Goal: Transaction & Acquisition: Purchase product/service

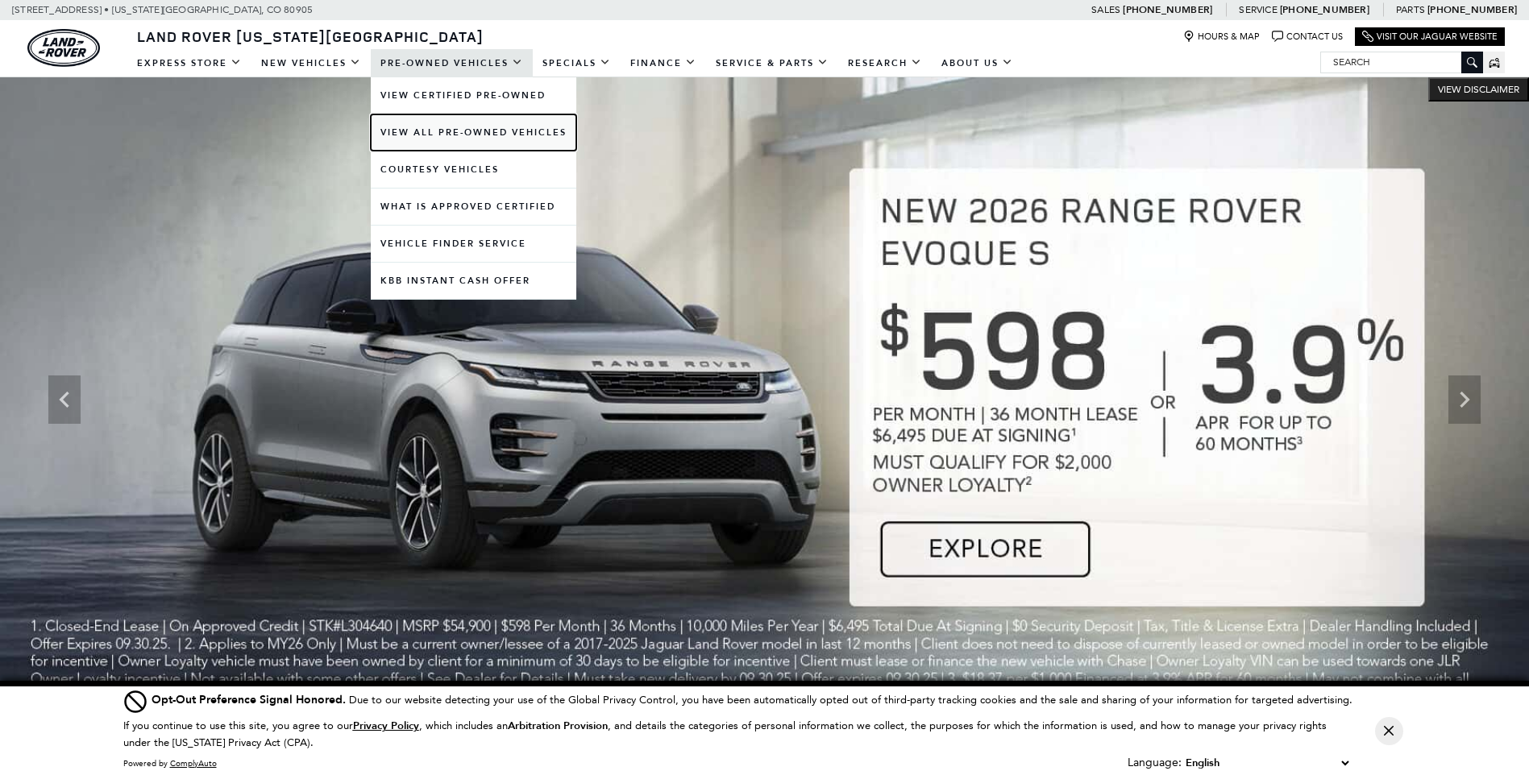
drag, startPoint x: 477, startPoint y: 128, endPoint x: 409, endPoint y: 114, distance: 69.2
click at [477, 128] on link "View All Pre-Owned Vehicles" at bounding box center [474, 132] width 206 height 36
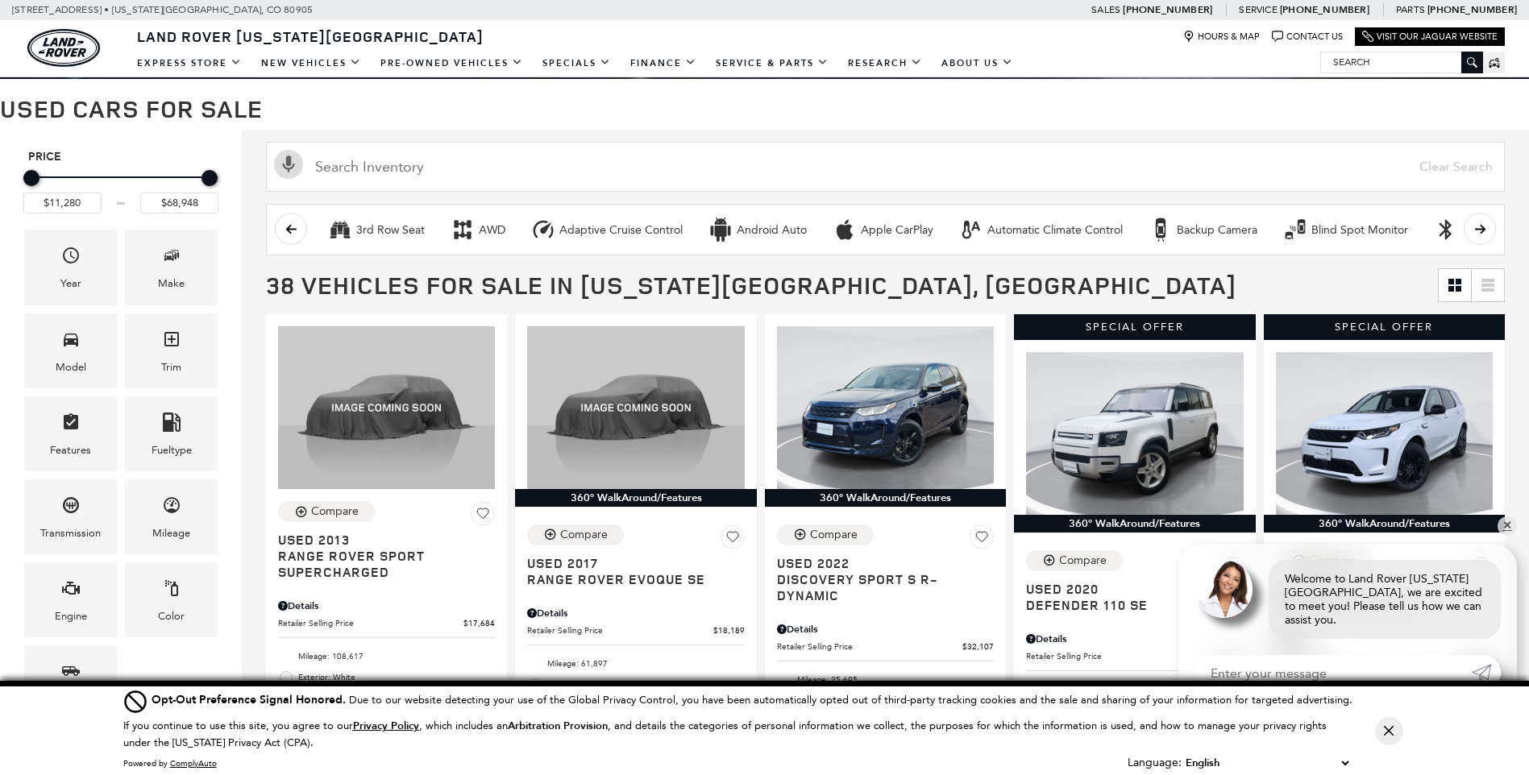
scroll to position [161, 0]
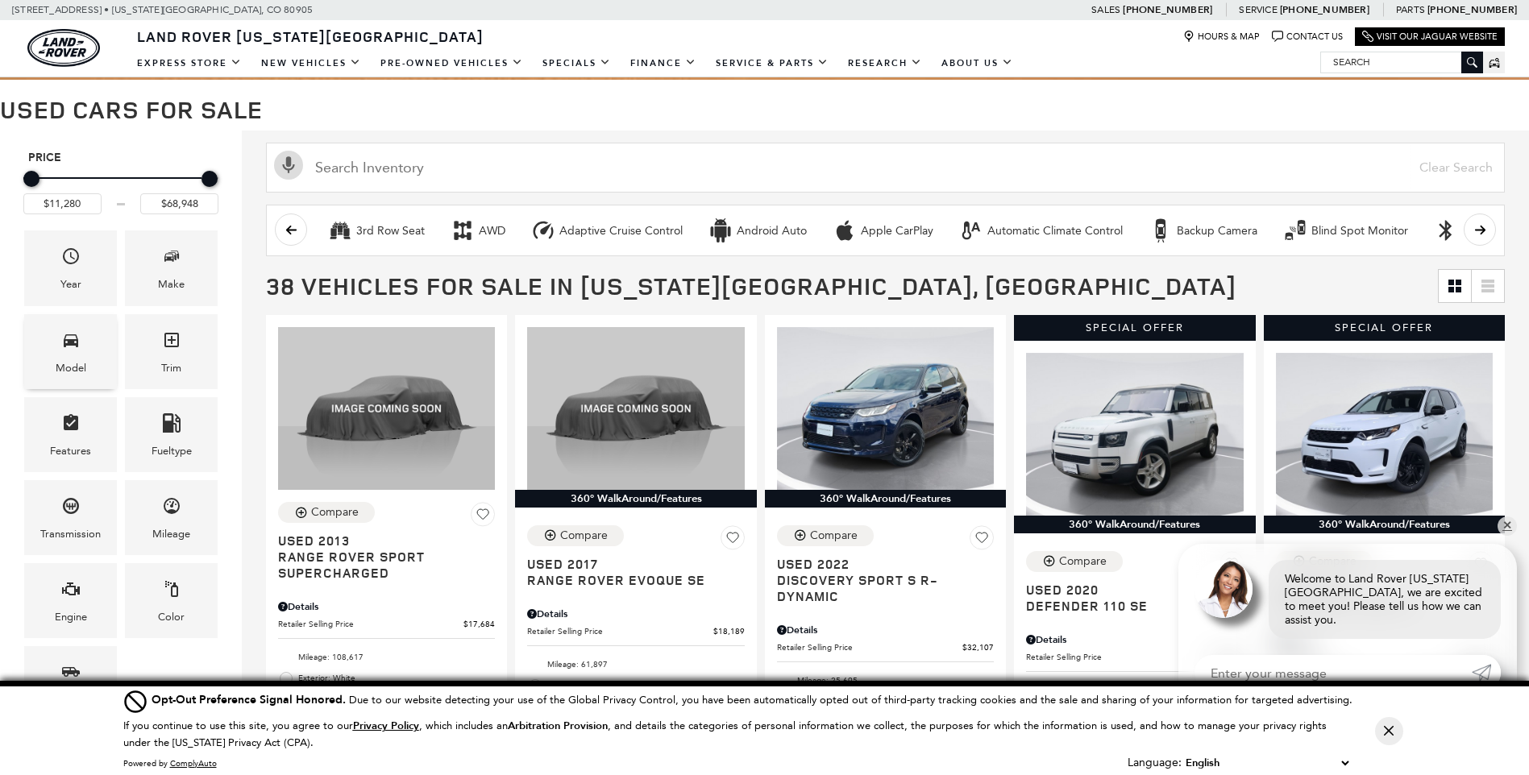
click at [64, 368] on div "Model" at bounding box center [71, 368] width 31 height 18
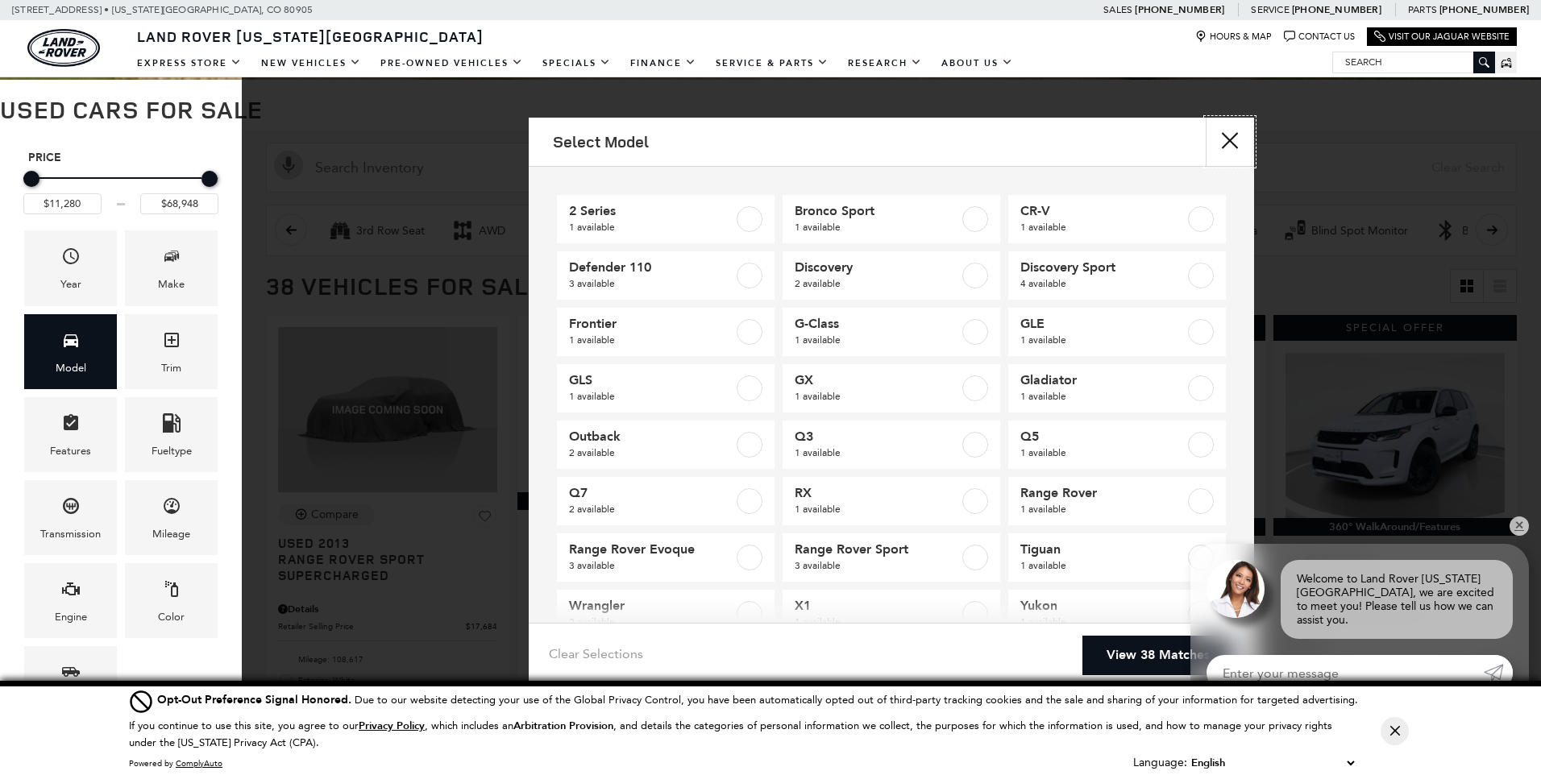
click at [1232, 141] on button "close" at bounding box center [1230, 142] width 48 height 48
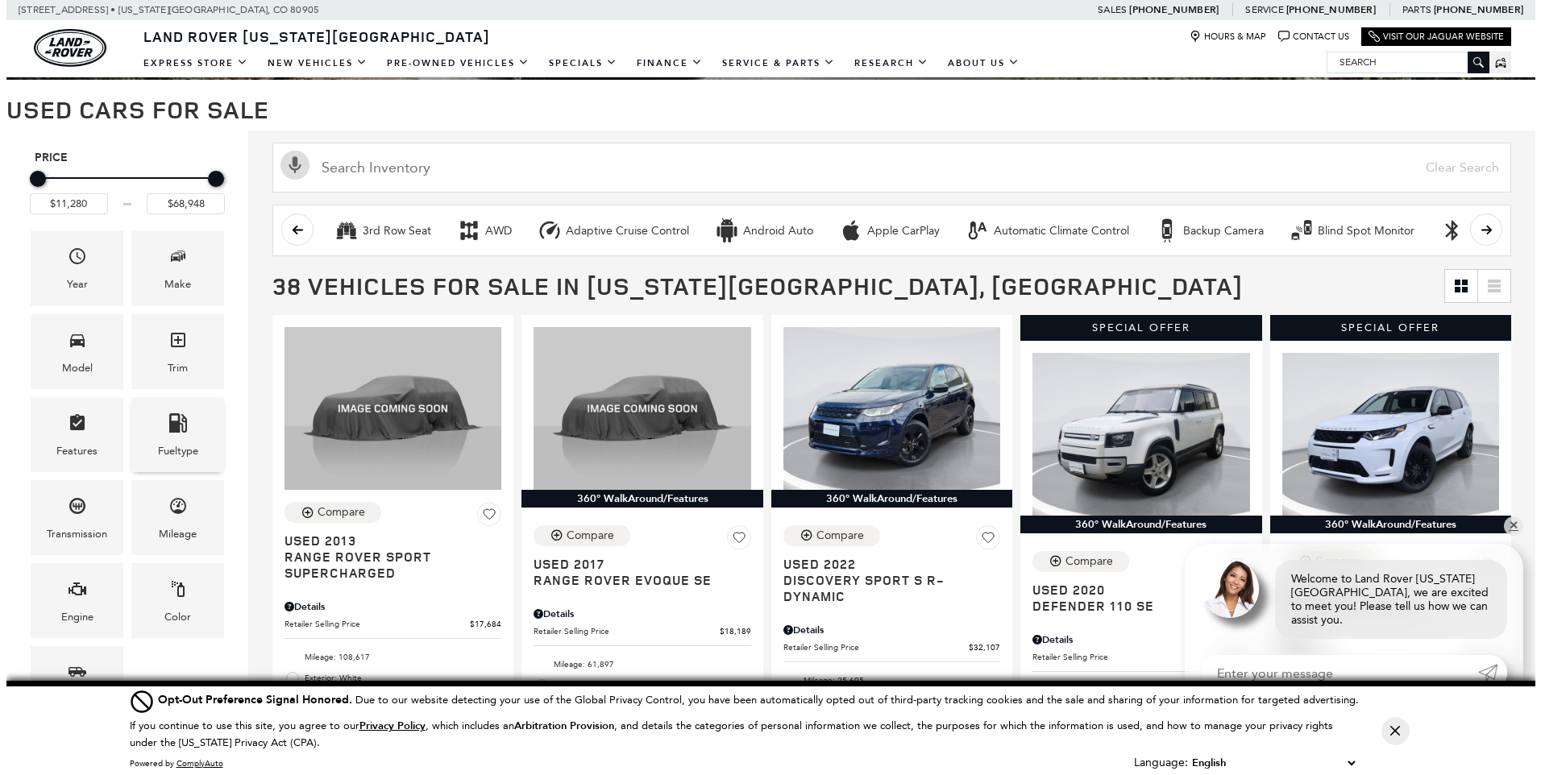
scroll to position [322, 0]
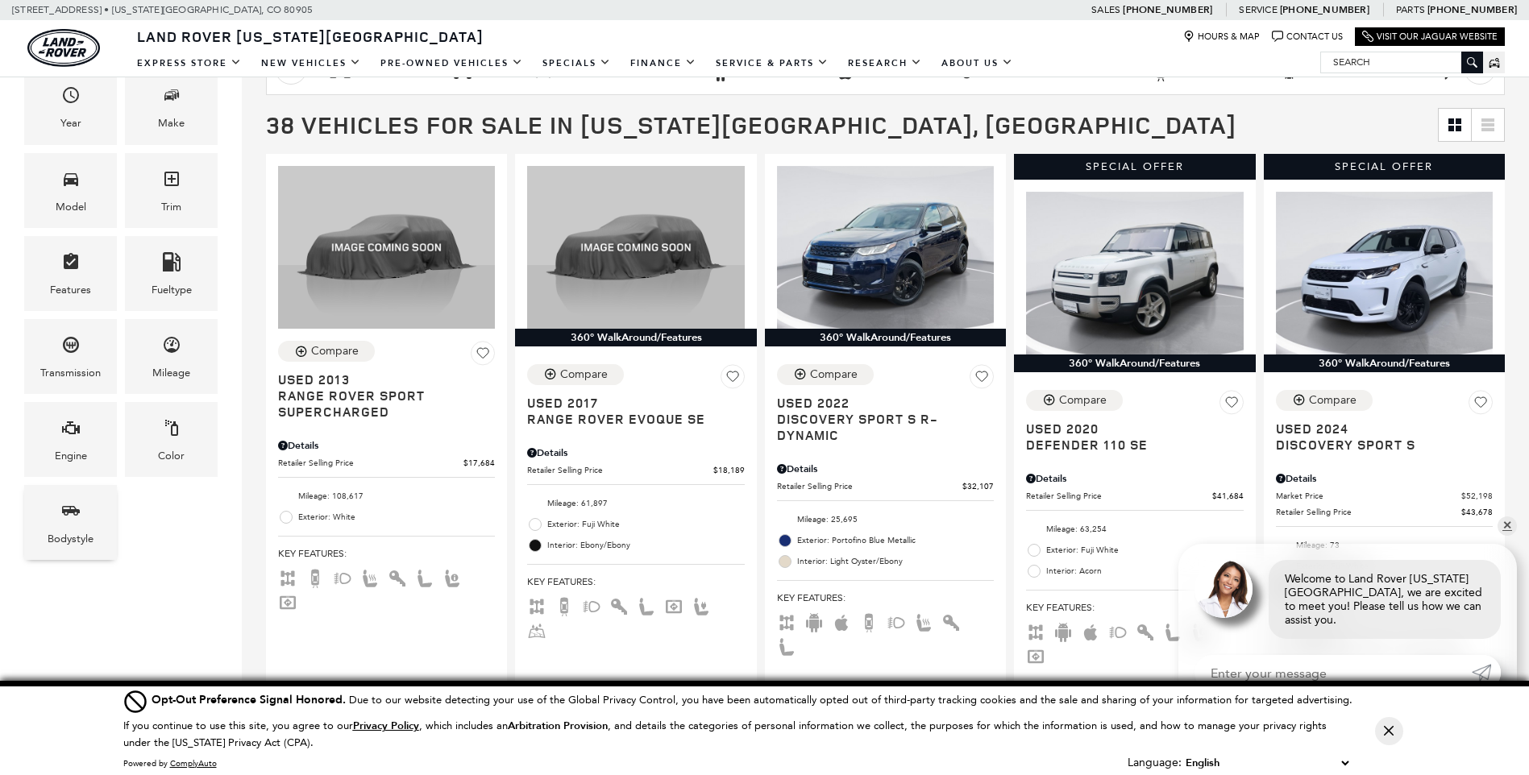
click at [44, 538] on div "Bodystyle" at bounding box center [70, 522] width 93 height 75
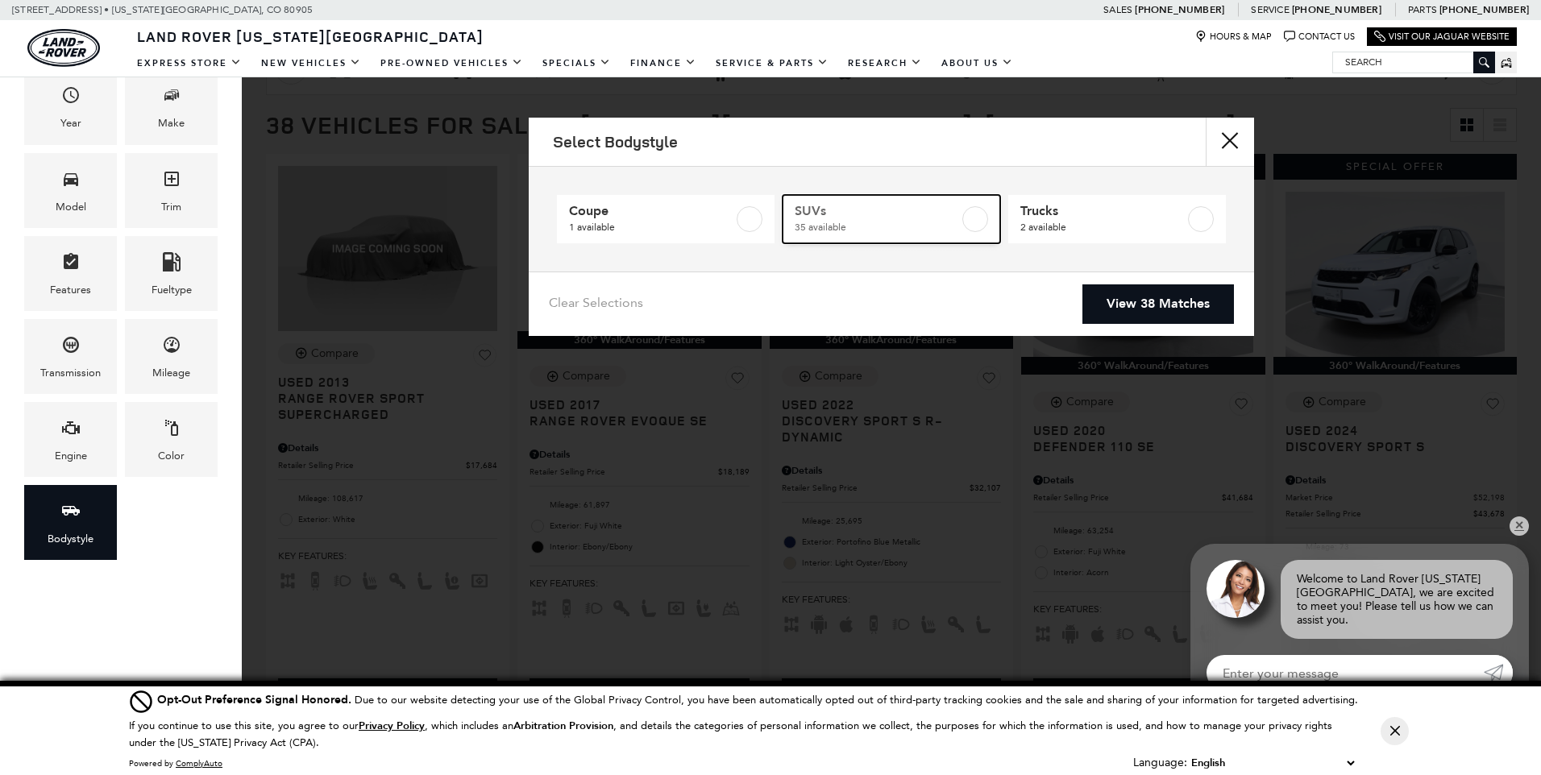
click at [922, 231] on span "35 available" at bounding box center [877, 227] width 164 height 16
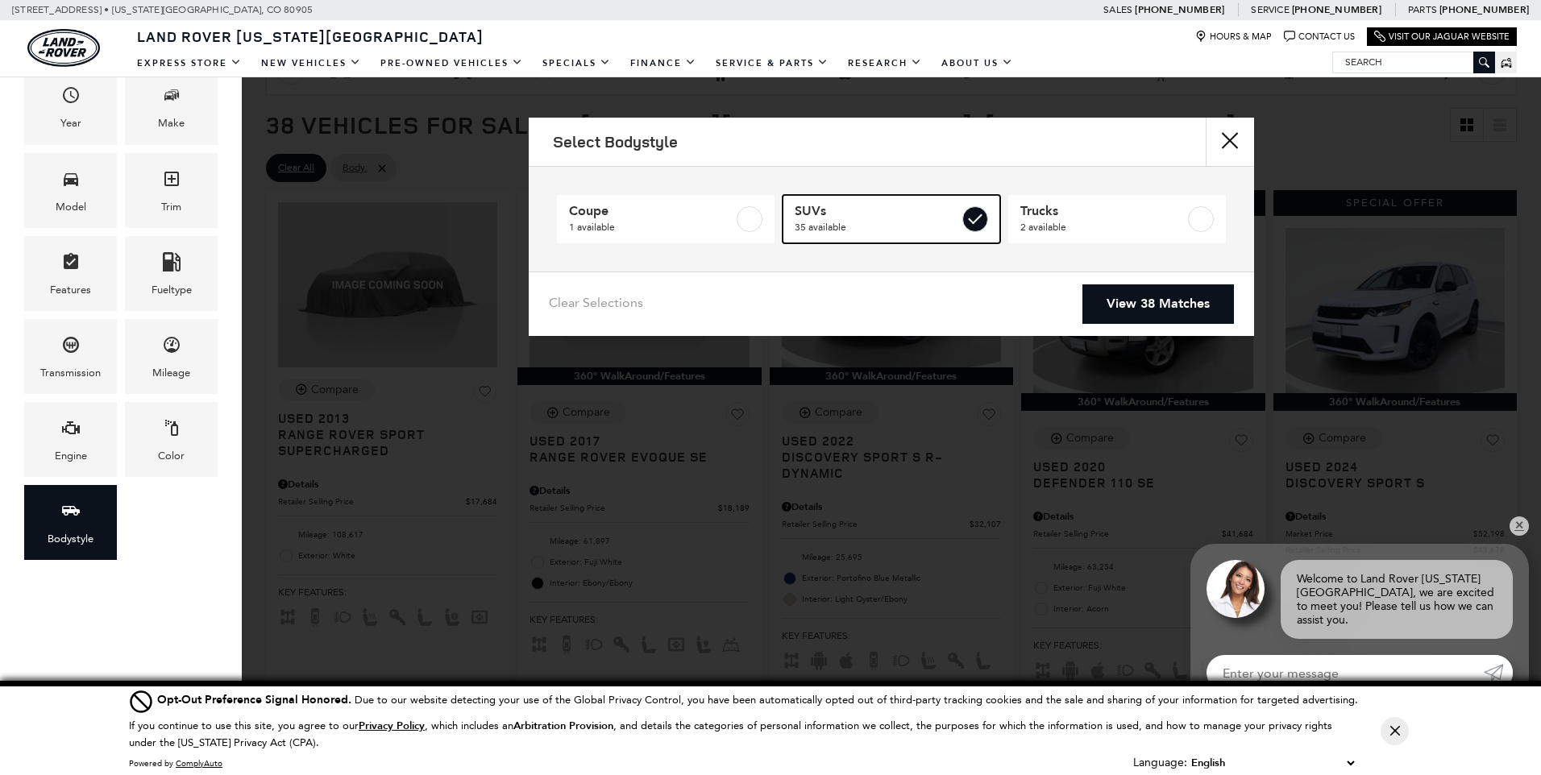
checkbox input "true"
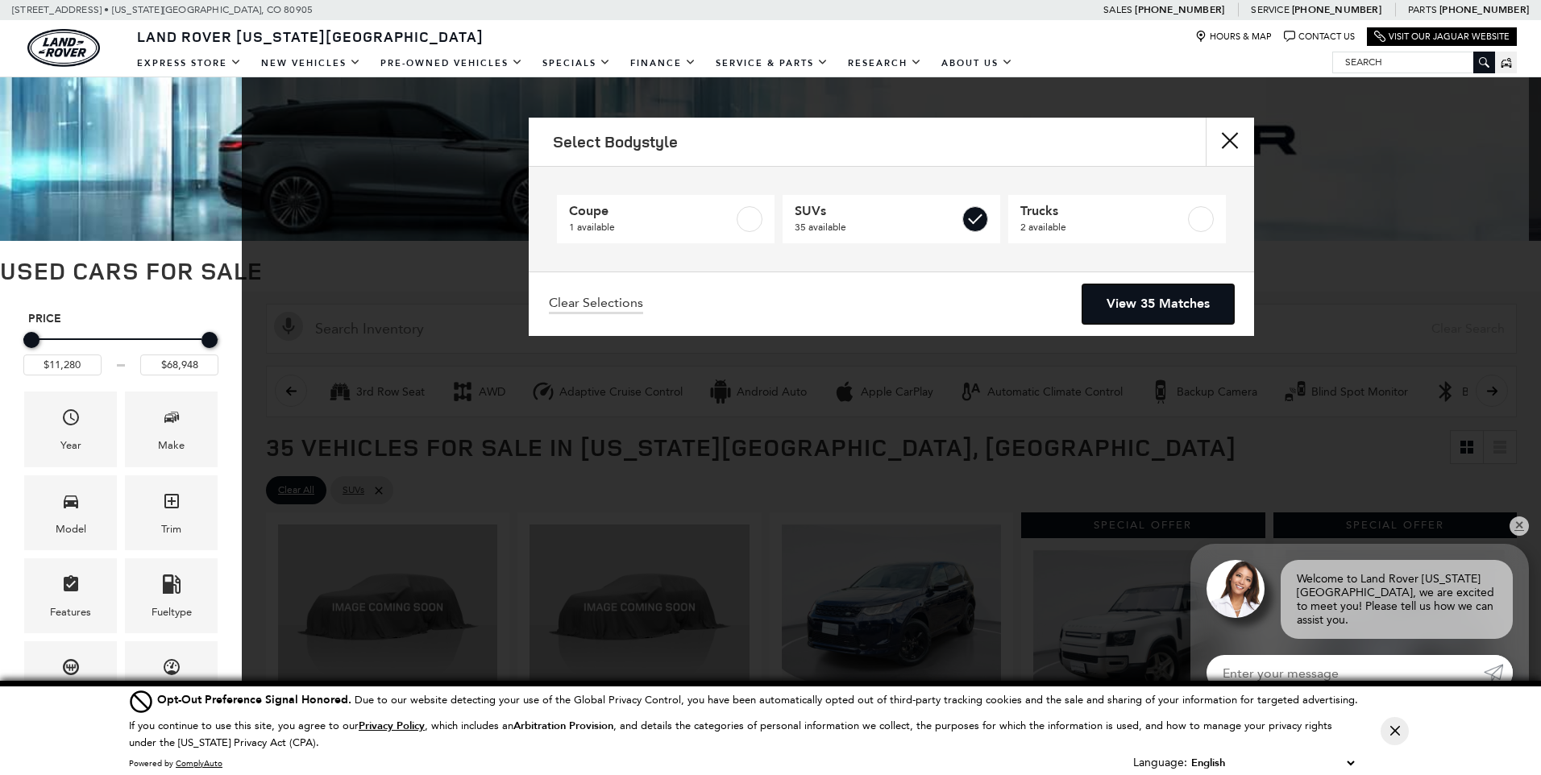
click at [1139, 297] on link "View 35 Matches" at bounding box center [1158, 304] width 152 height 39
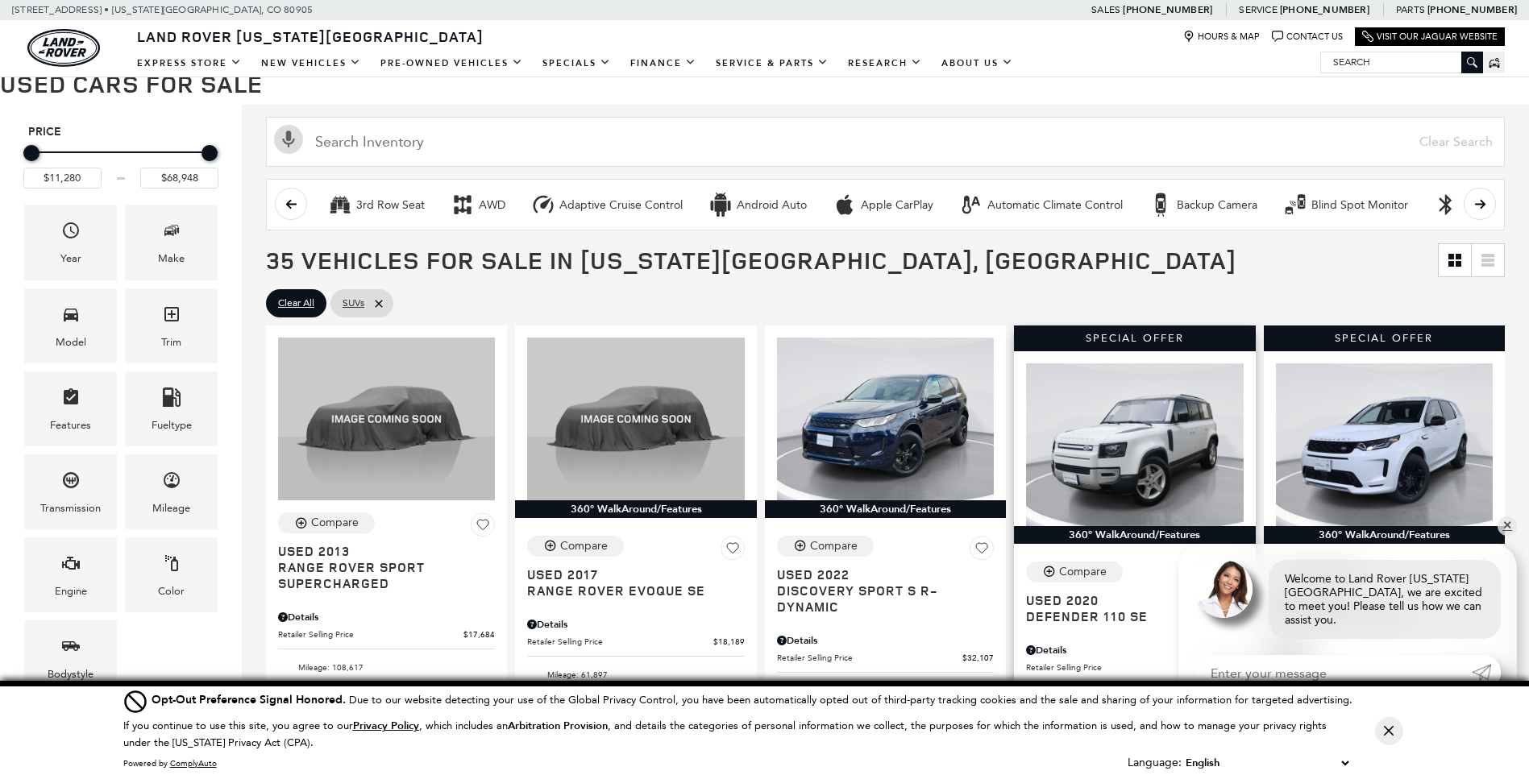
scroll to position [242, 0]
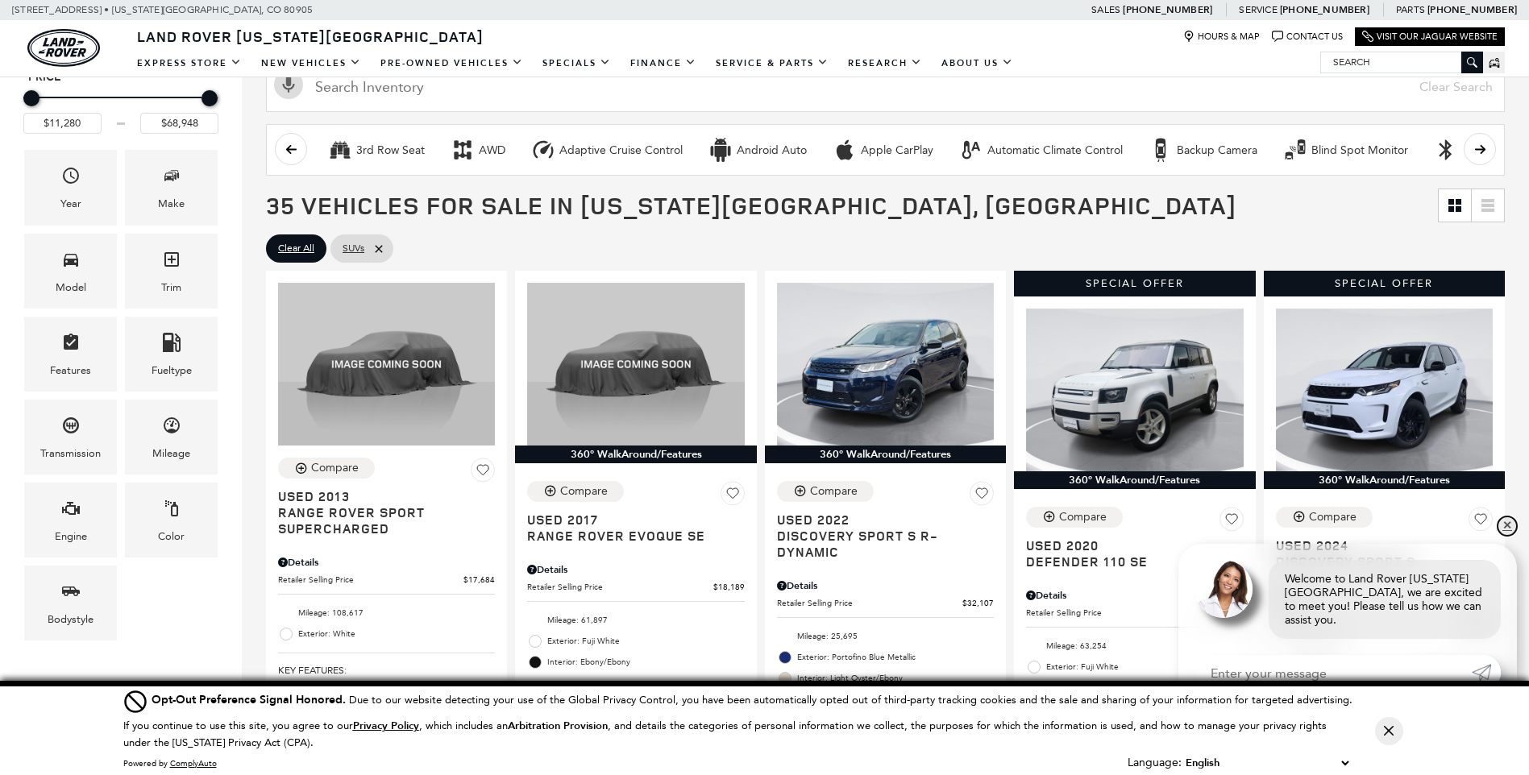
click at [1507, 536] on link "✕" at bounding box center [1507, 526] width 19 height 19
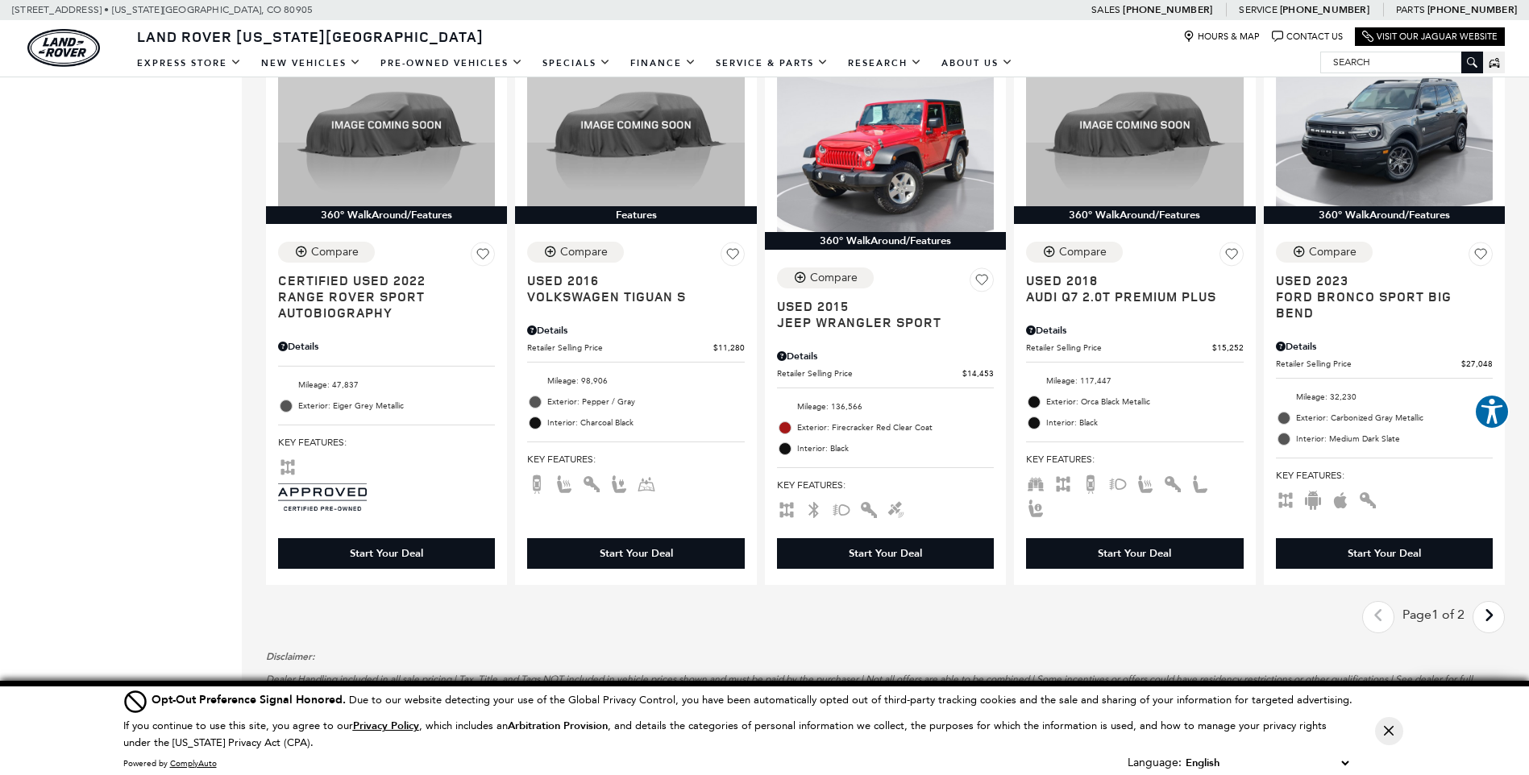
scroll to position [2257, 0]
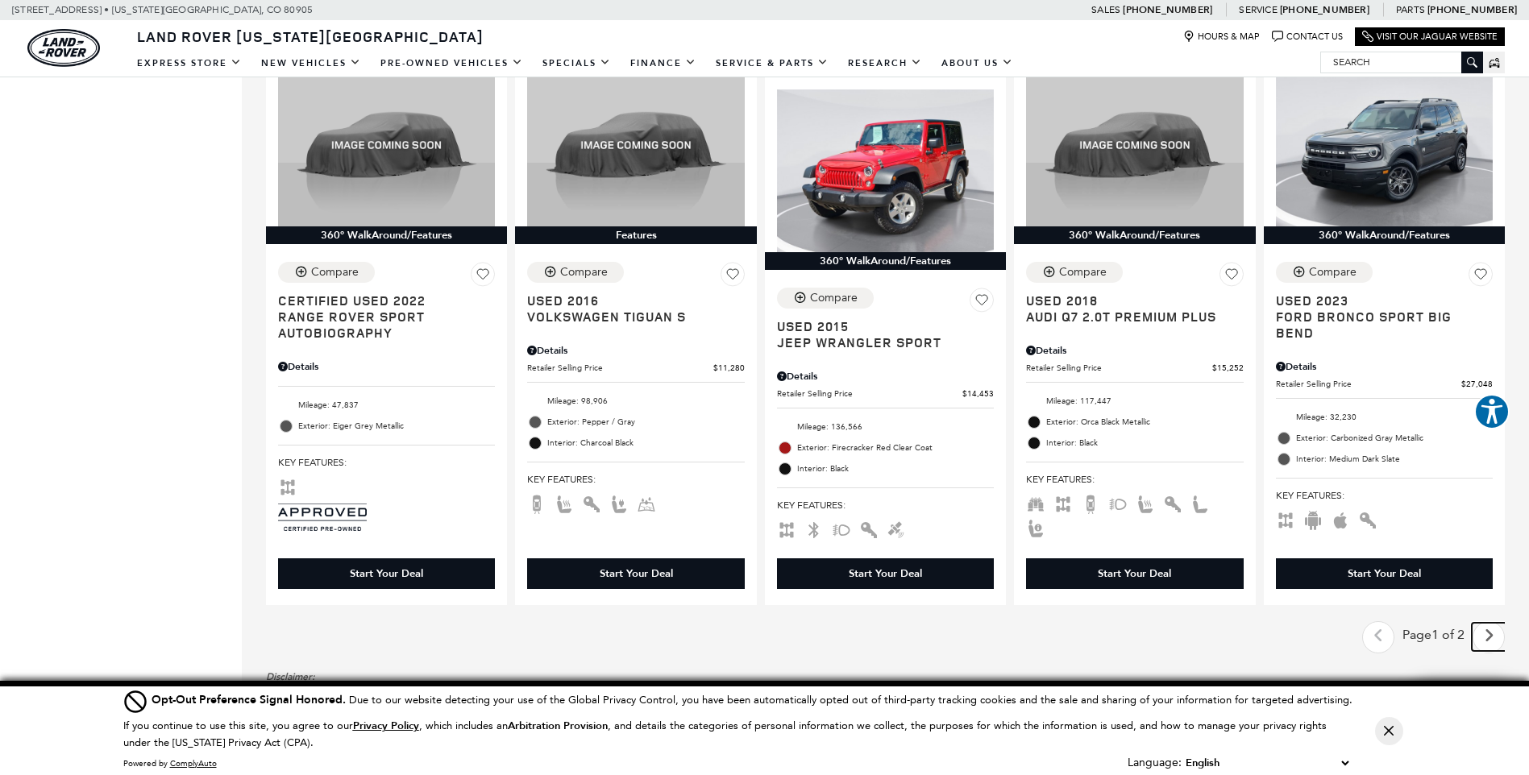
click at [1506, 623] on link "Next - Page" at bounding box center [1489, 637] width 35 height 28
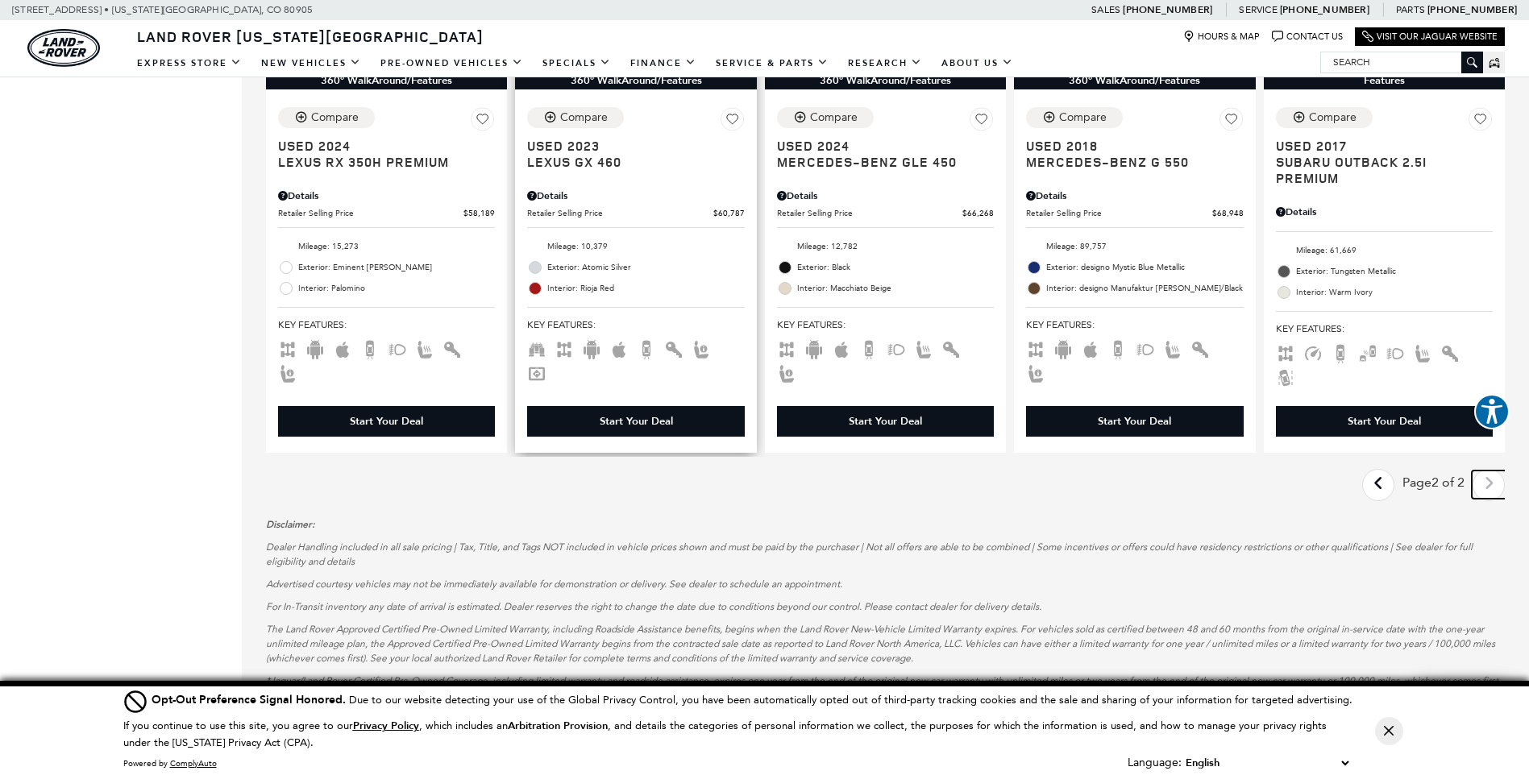
scroll to position [2015, 0]
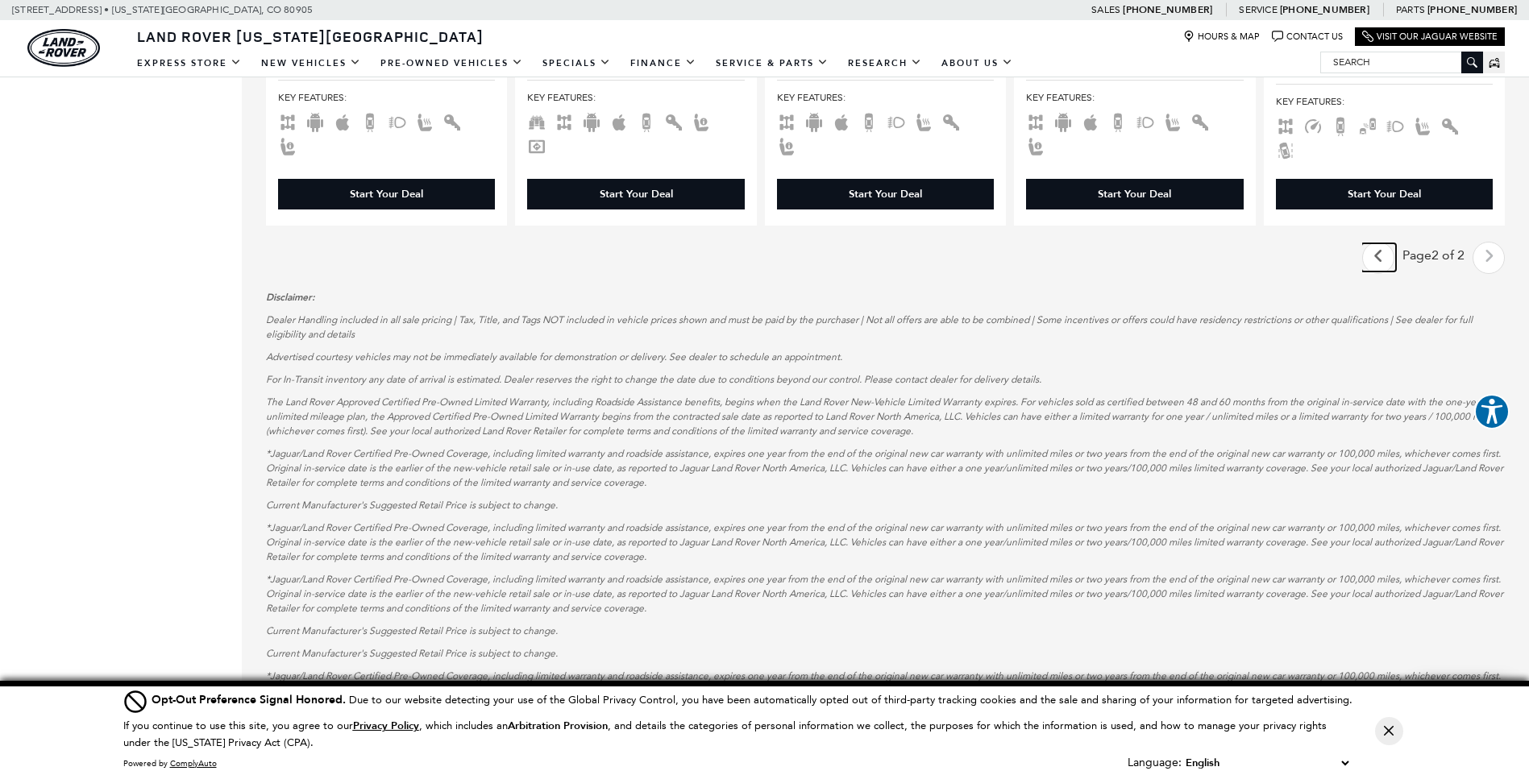
click at [1378, 243] on link "Last - Page" at bounding box center [1378, 257] width 35 height 28
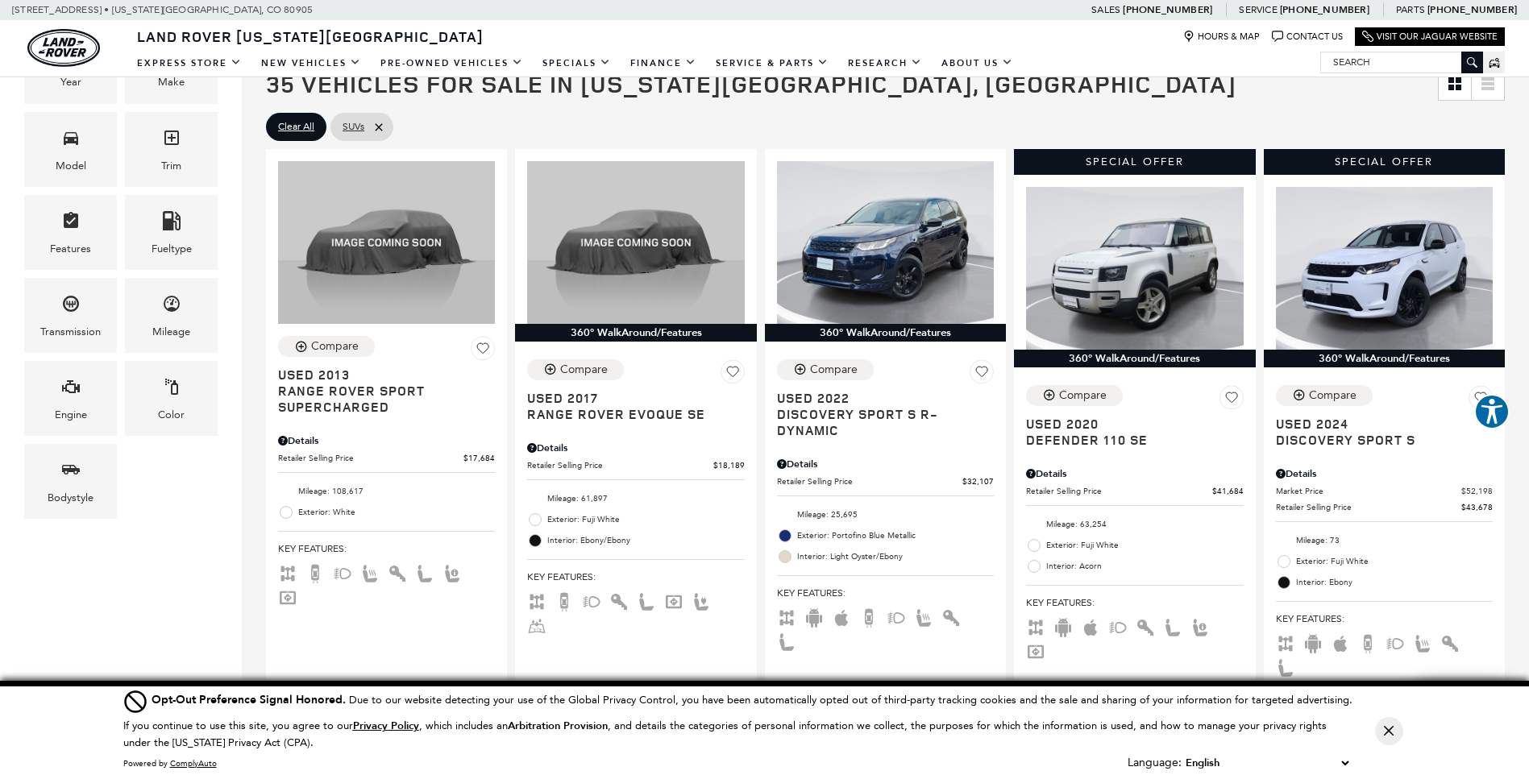
scroll to position [403, 0]
